Goal: Use online tool/utility: Utilize a website feature to perform a specific function

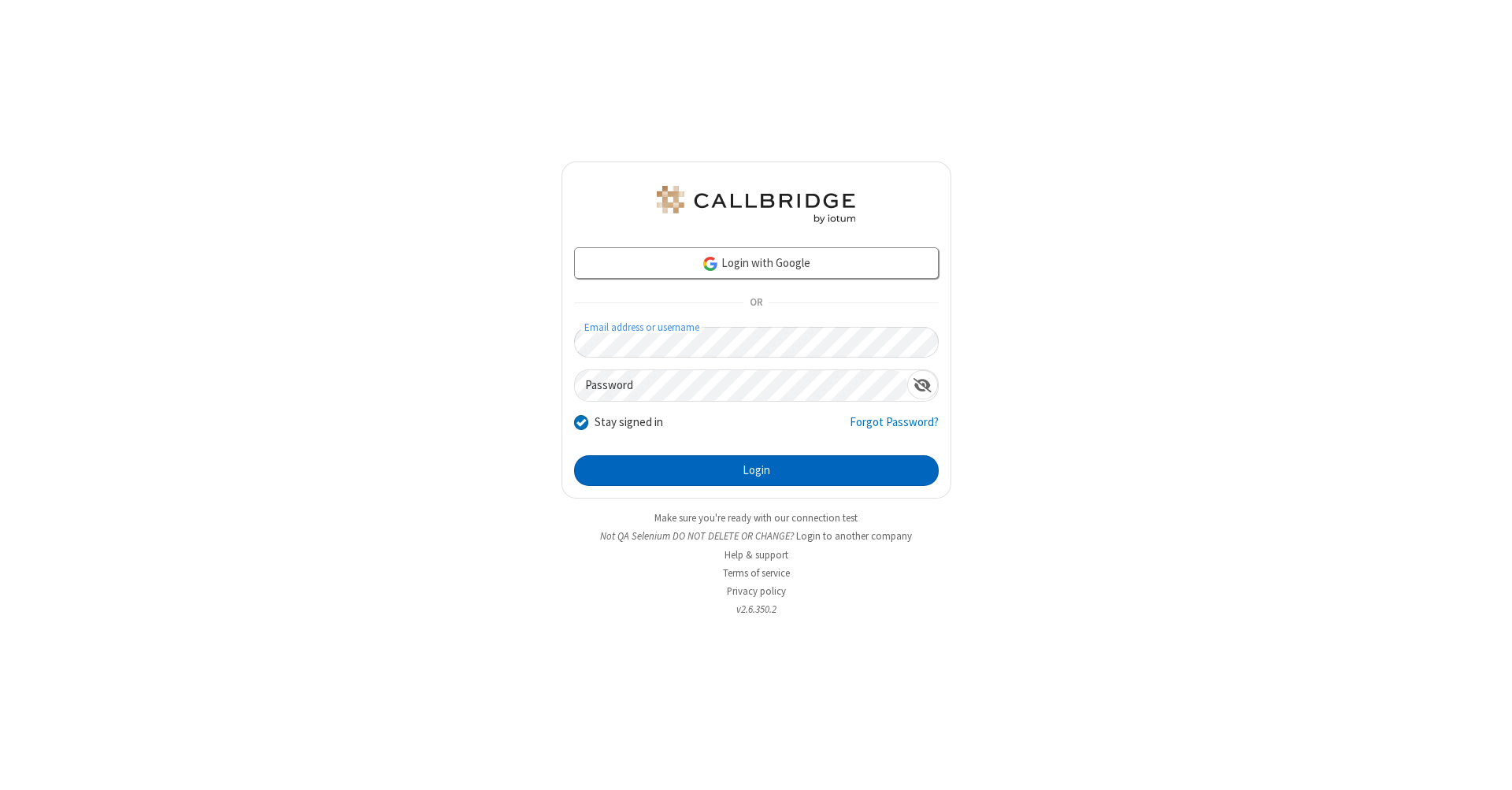
click at [756, 471] on button "Login" at bounding box center [756, 470] width 364 height 32
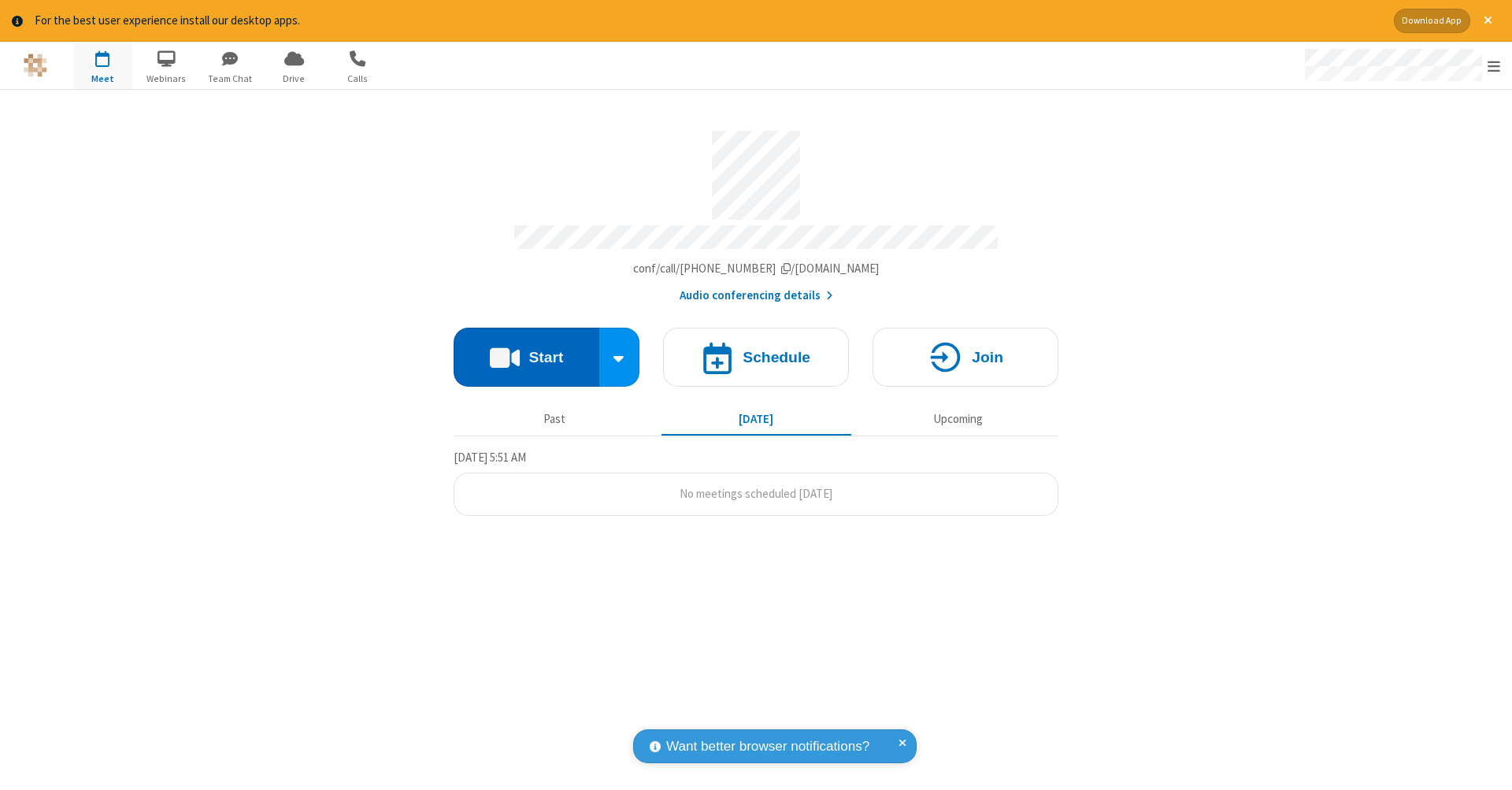
click at [526, 349] on button "Start" at bounding box center [526, 356] width 146 height 59
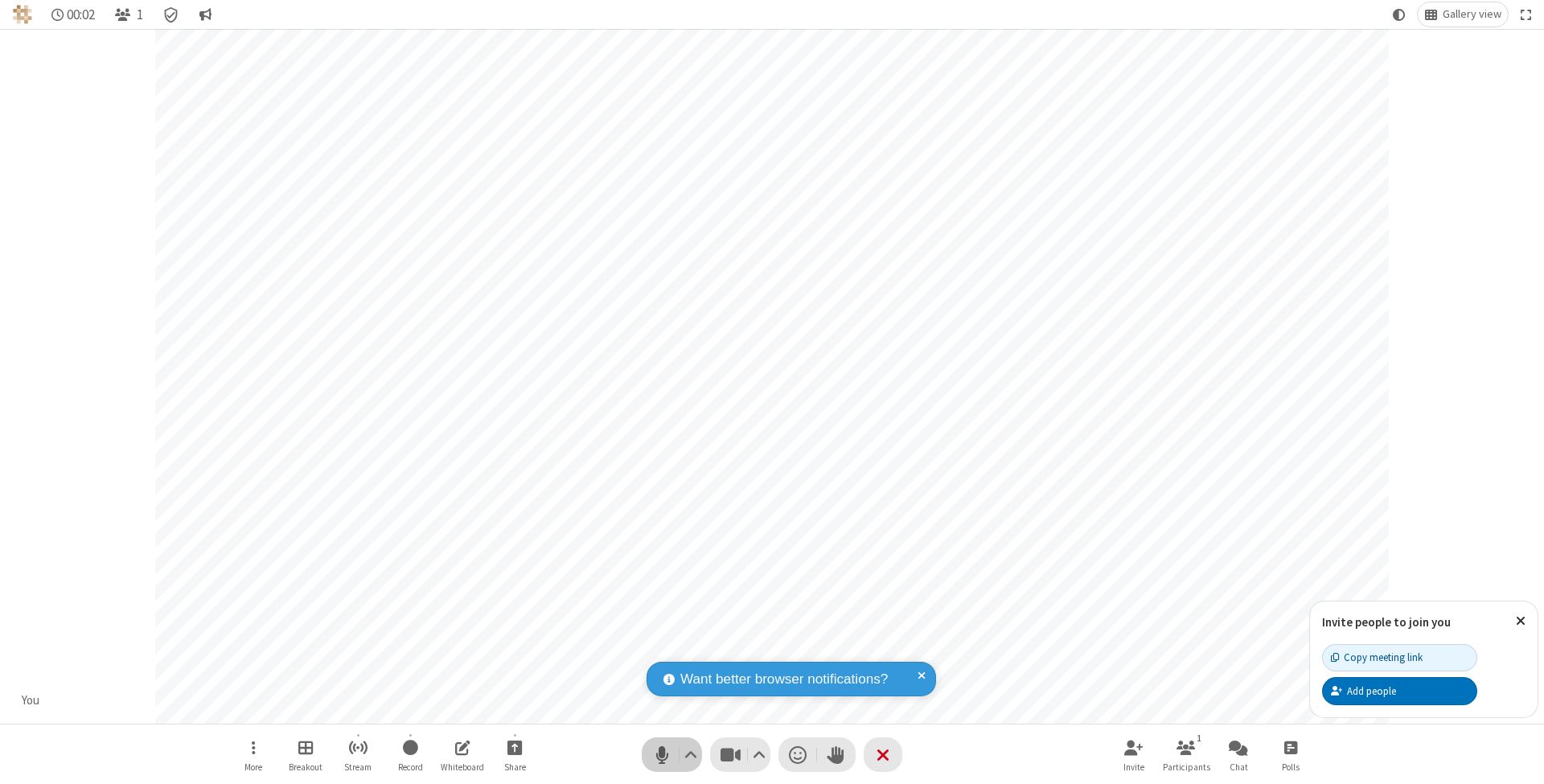
click at [662, 754] on span "Mute (⌘+Shift+A)" at bounding box center [661, 754] width 25 height 24
click at [662, 754] on span "Unmute (⌘+Shift+A)" at bounding box center [661, 754] width 25 height 24
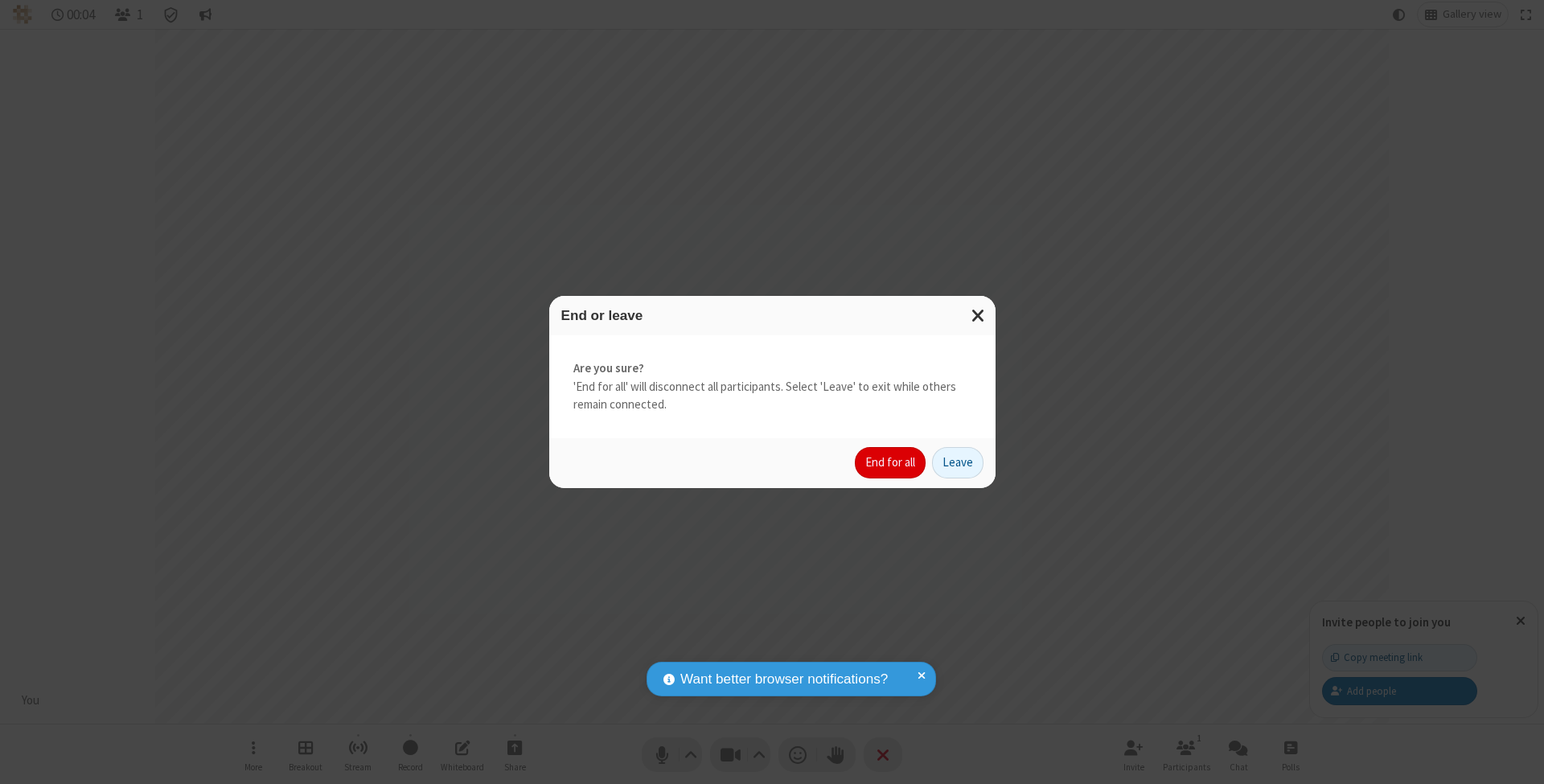
click at [892, 461] on button "End for all" at bounding box center [891, 462] width 71 height 32
